Goal: Find specific page/section: Find specific page/section

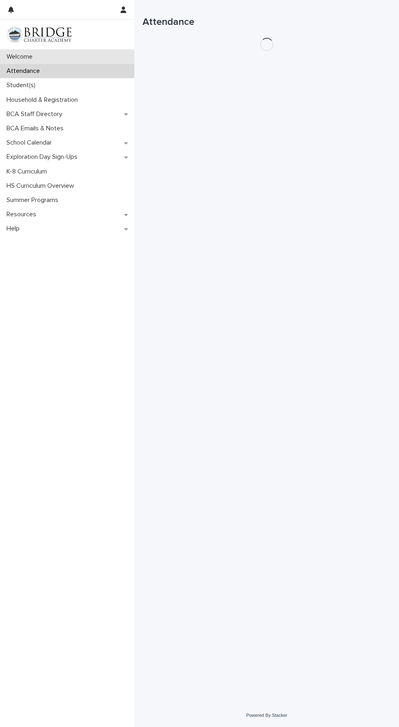
click at [41, 59] on div "Welcome" at bounding box center [67, 57] width 134 height 14
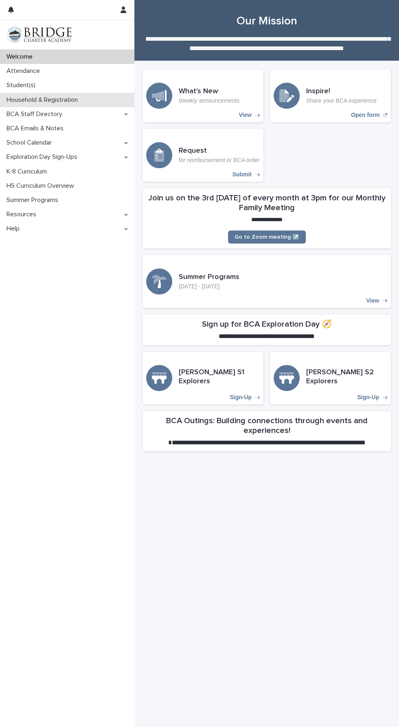
click at [84, 105] on div "Household & Registration" at bounding box center [67, 100] width 134 height 14
